Goal: Entertainment & Leisure: Consume media (video, audio)

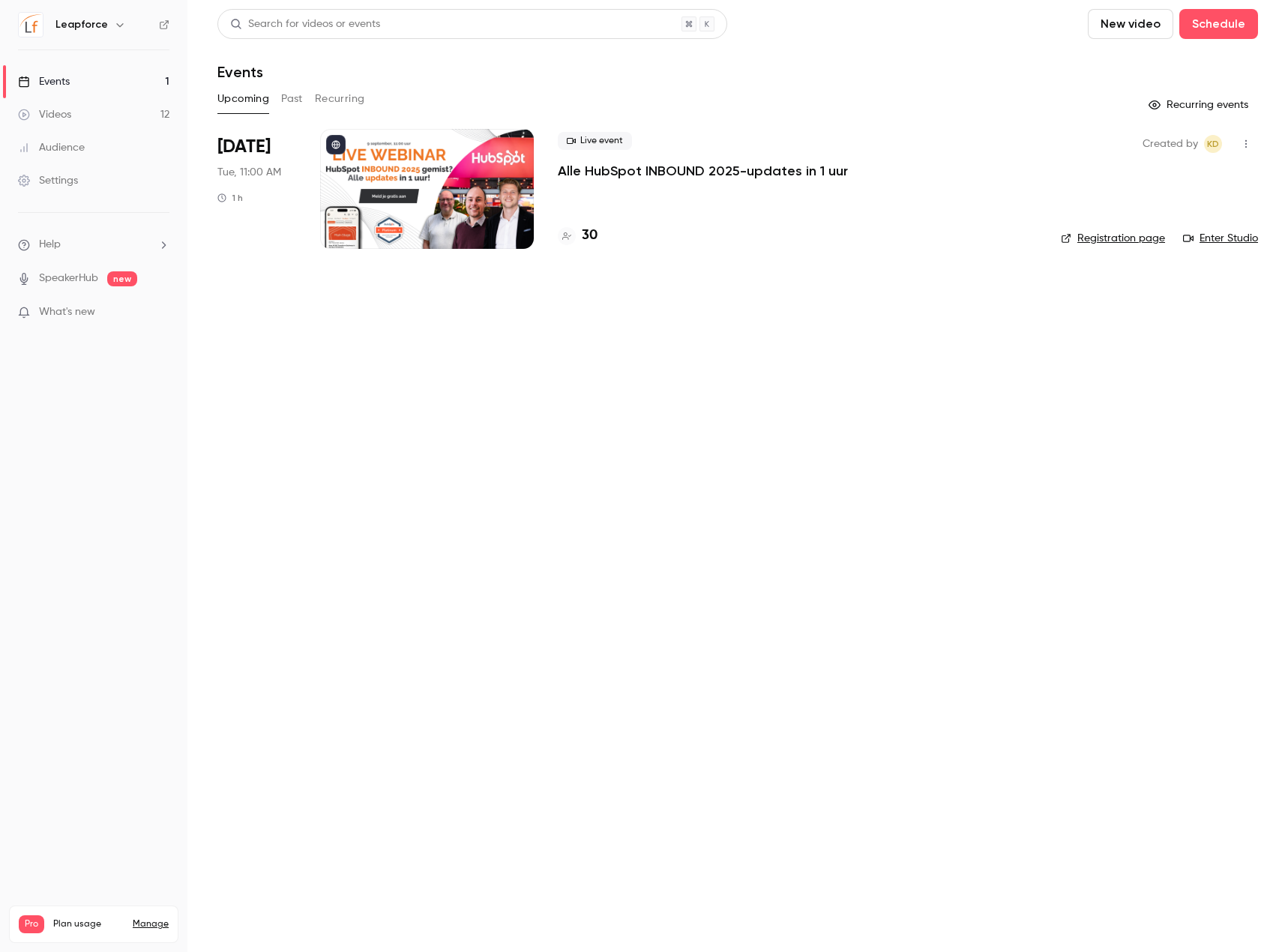
click at [60, 123] on link "Videos 12" at bounding box center [94, 115] width 187 height 33
click at [91, 124] on link "Videos 12" at bounding box center [94, 115] width 187 height 33
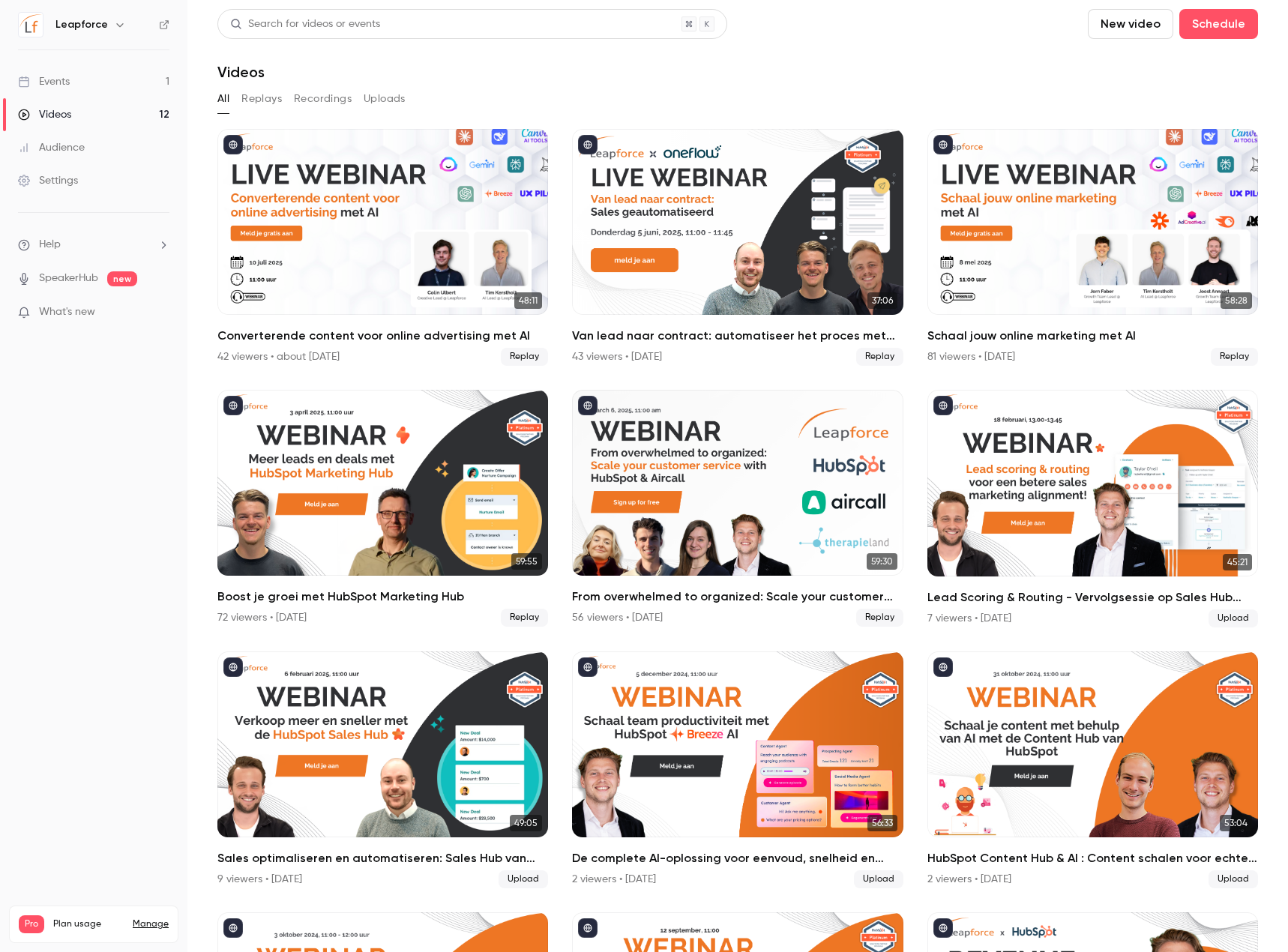
click at [159, 24] on icon at bounding box center [164, 24] width 10 height 10
